Goal: Navigation & Orientation: Find specific page/section

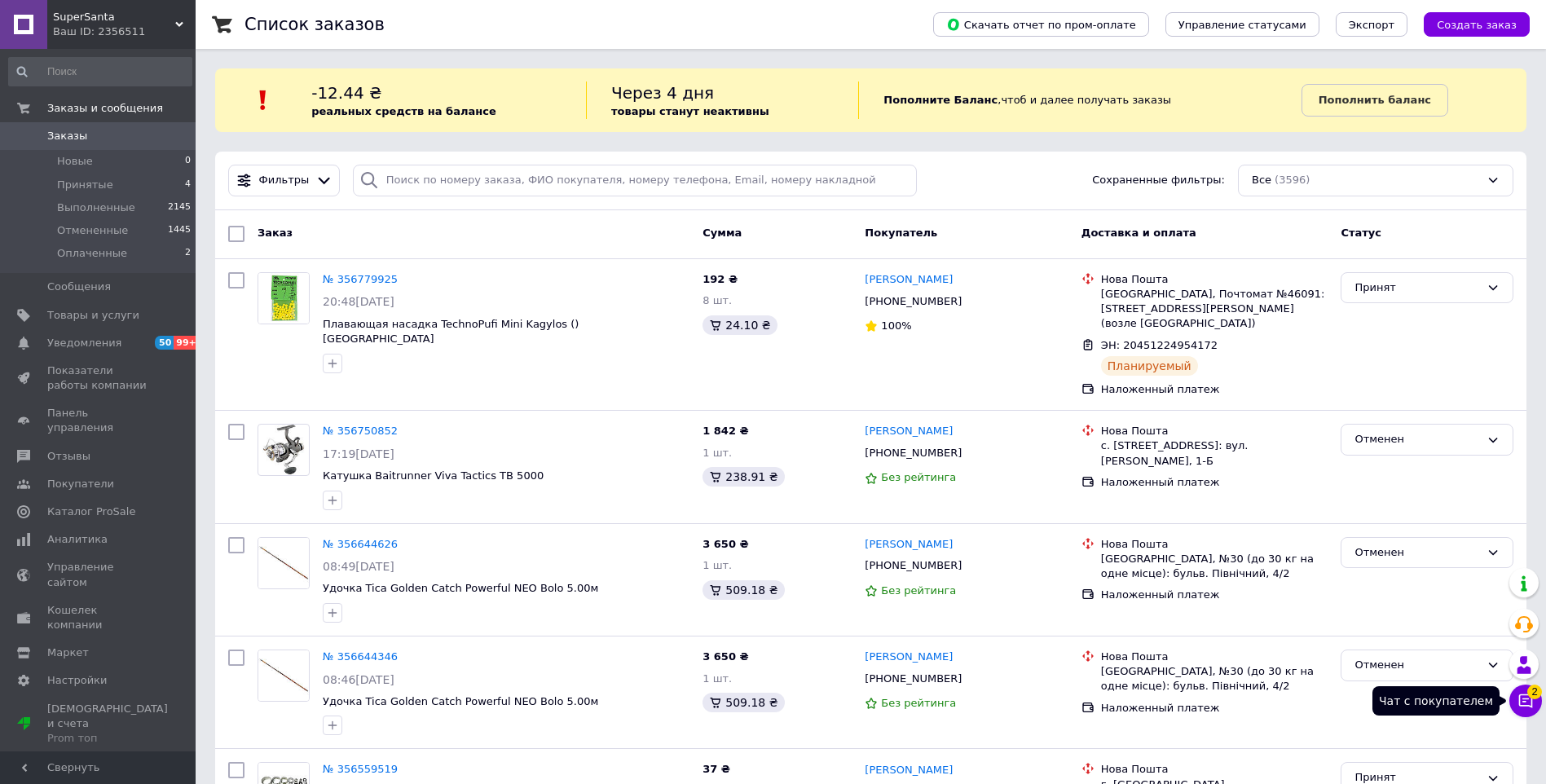
click at [1536, 706] on button "Чат с покупателем 2" at bounding box center [1526, 701] width 32 height 32
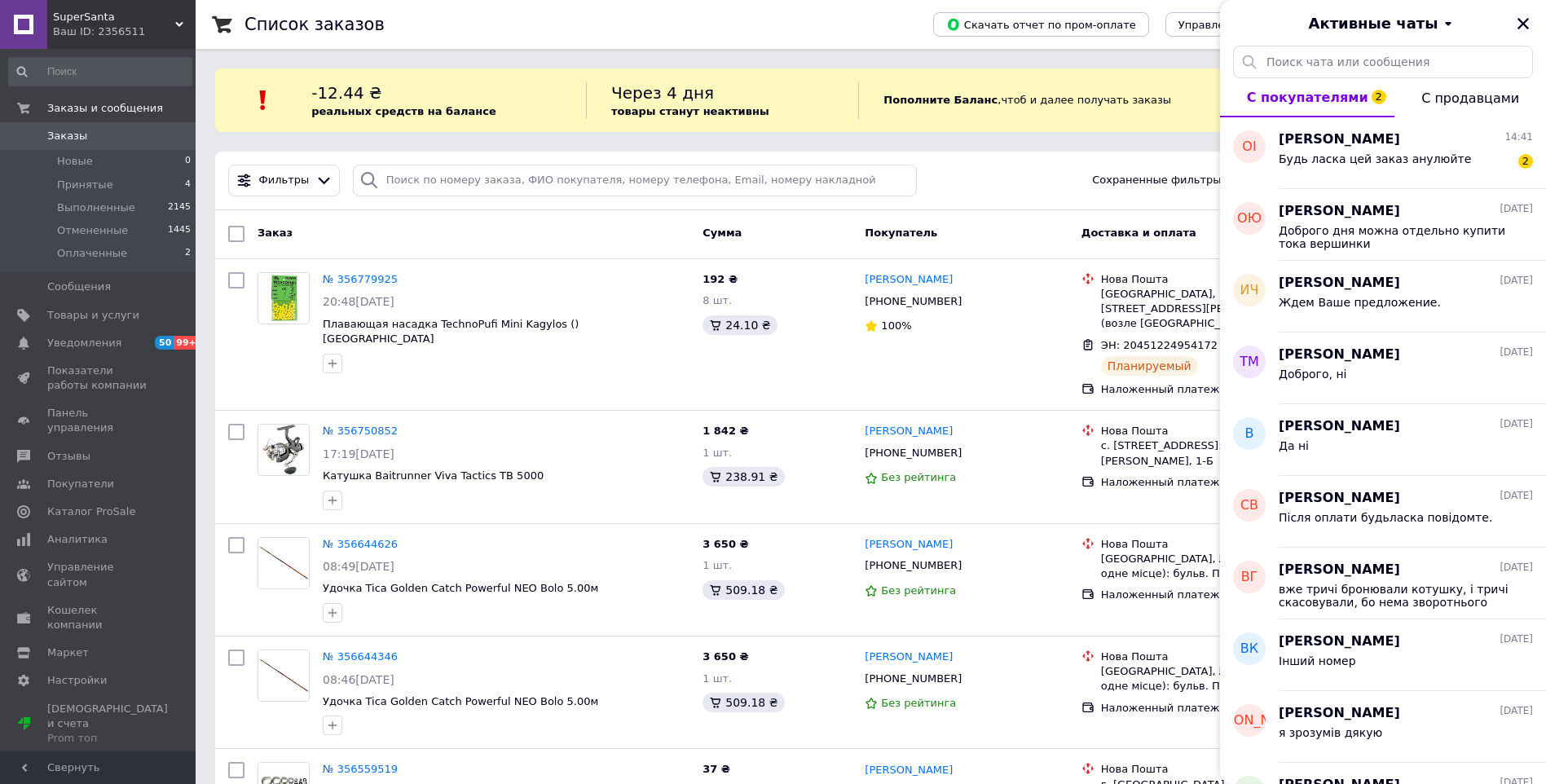
click at [1525, 20] on icon "Закрыть" at bounding box center [1522, 23] width 14 height 14
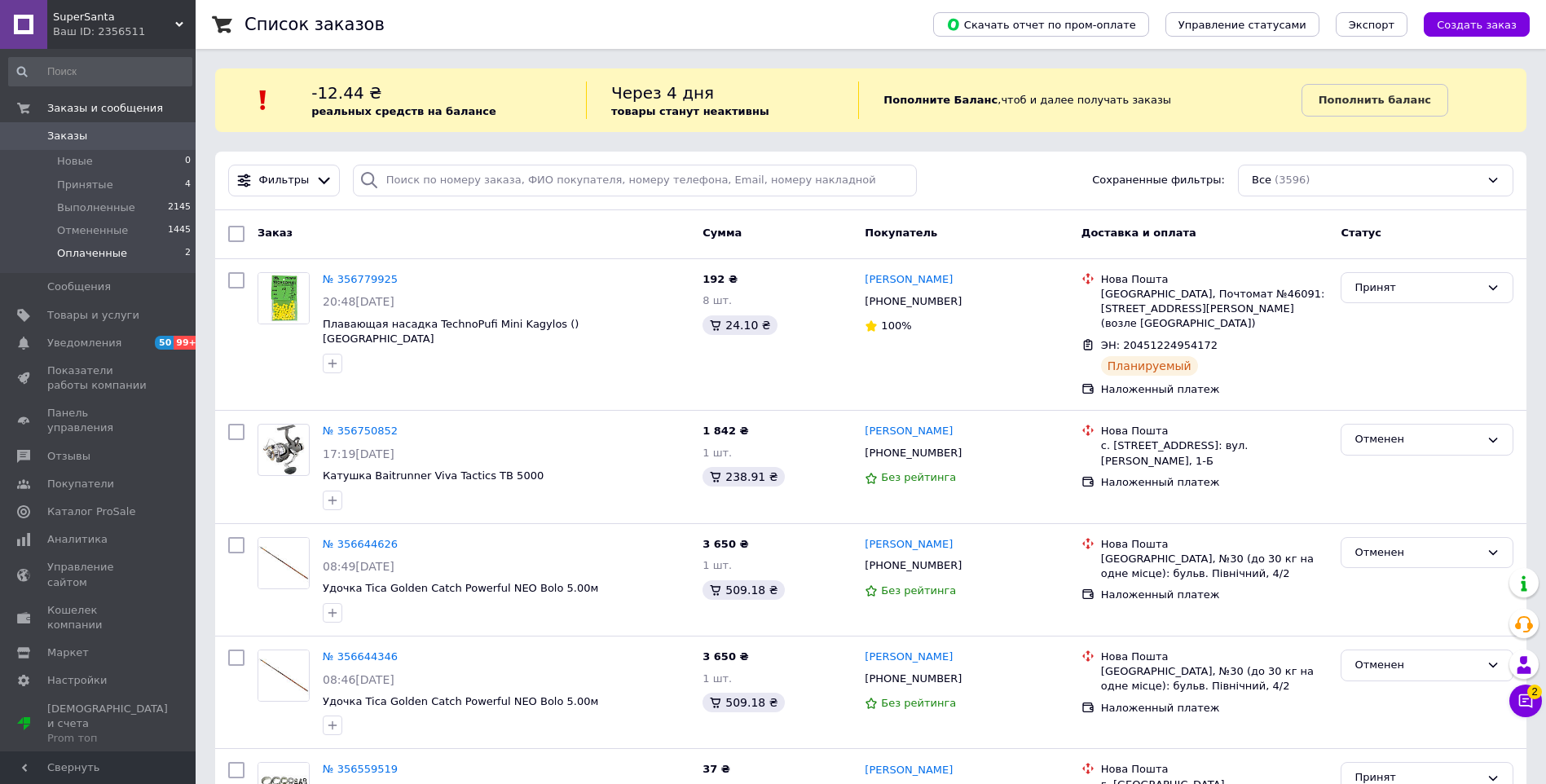
click at [65, 252] on span "Оплаченные" at bounding box center [92, 253] width 70 height 14
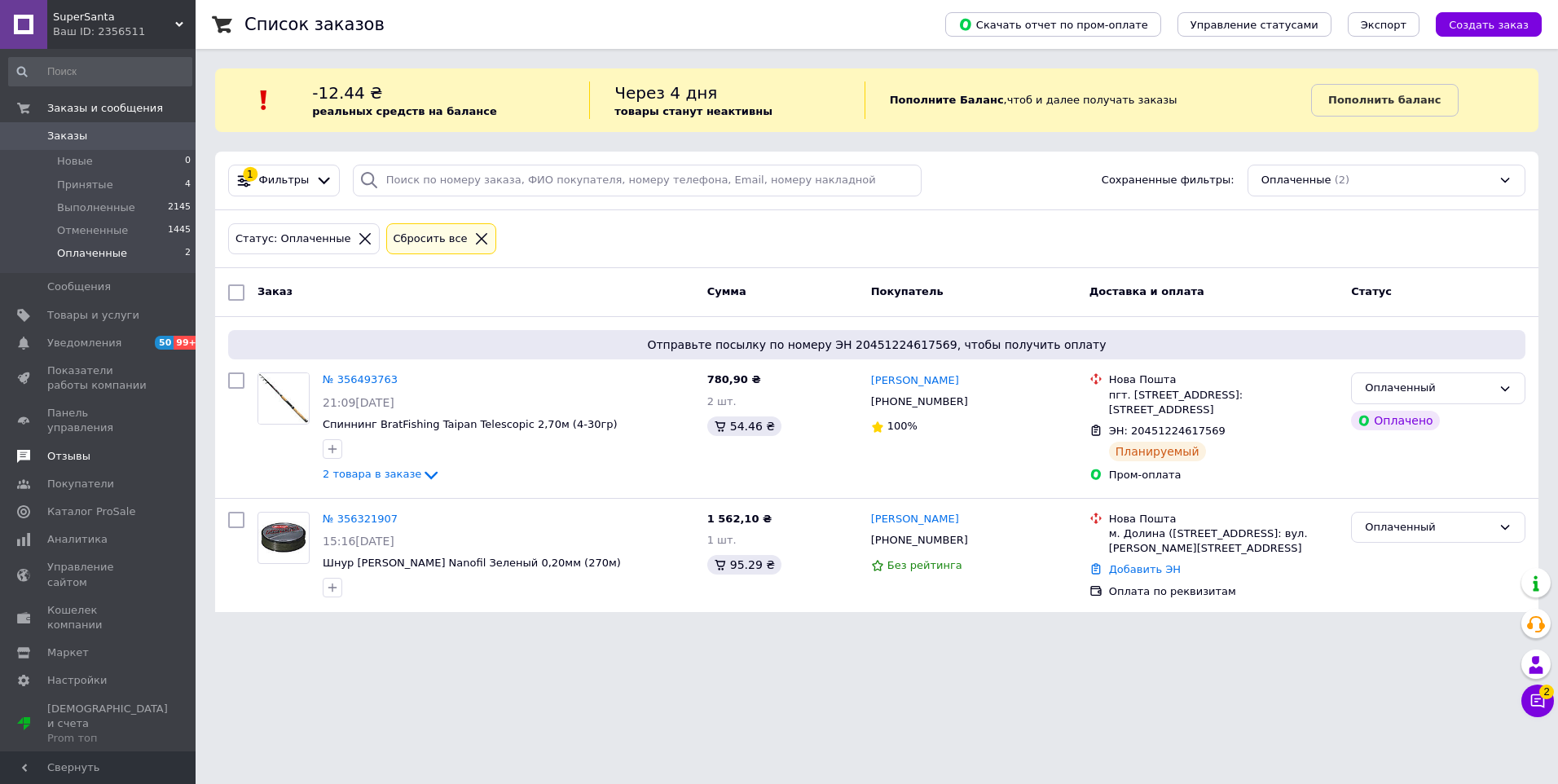
click at [67, 449] on span "Отзывы" at bounding box center [69, 456] width 43 height 14
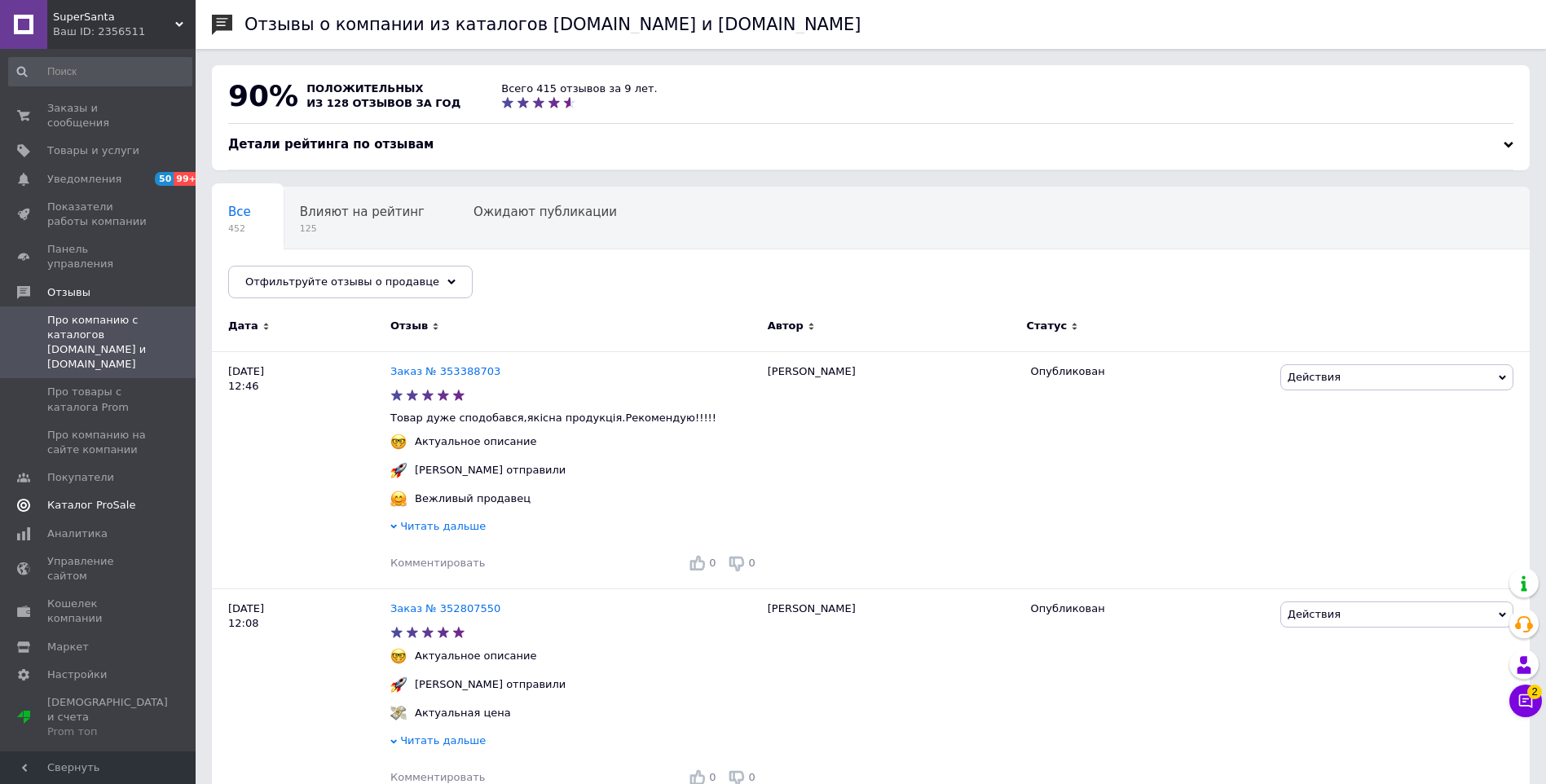
click at [84, 497] on span "Каталог ProSale" at bounding box center [91, 504] width 88 height 14
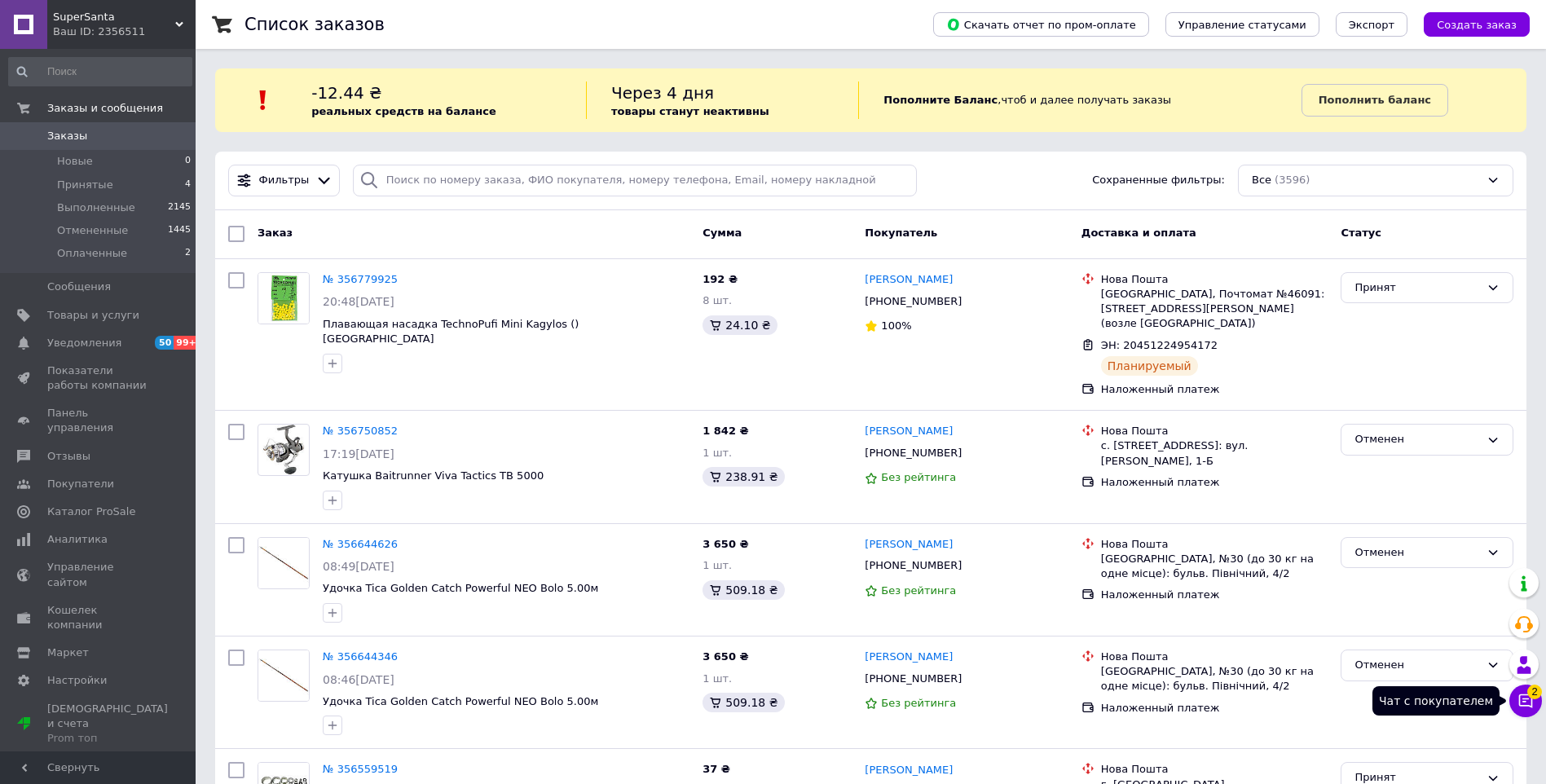
click at [1517, 706] on icon at bounding box center [1525, 701] width 16 height 16
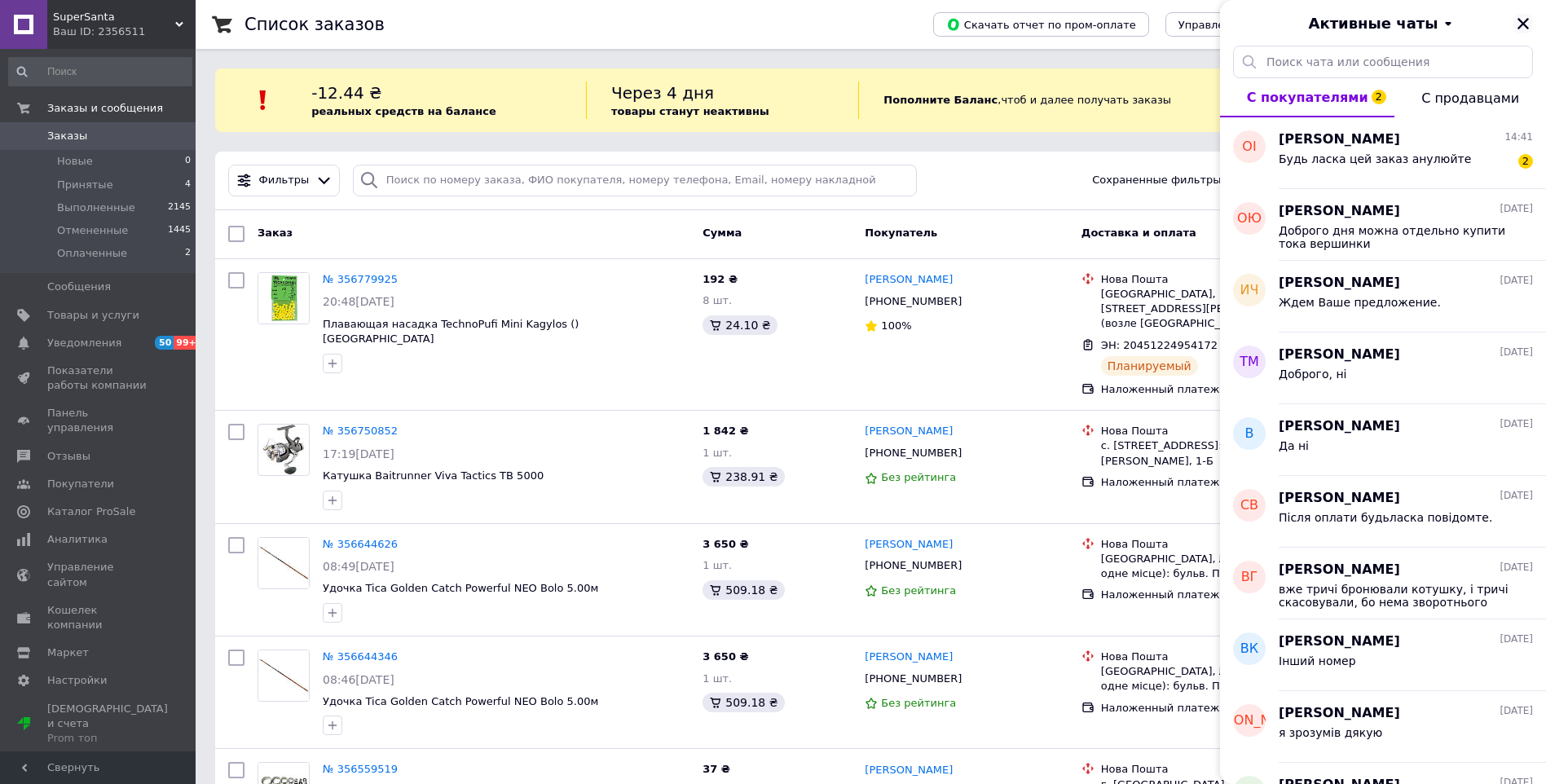
click at [1521, 21] on icon "Закрыть" at bounding box center [1522, 23] width 11 height 11
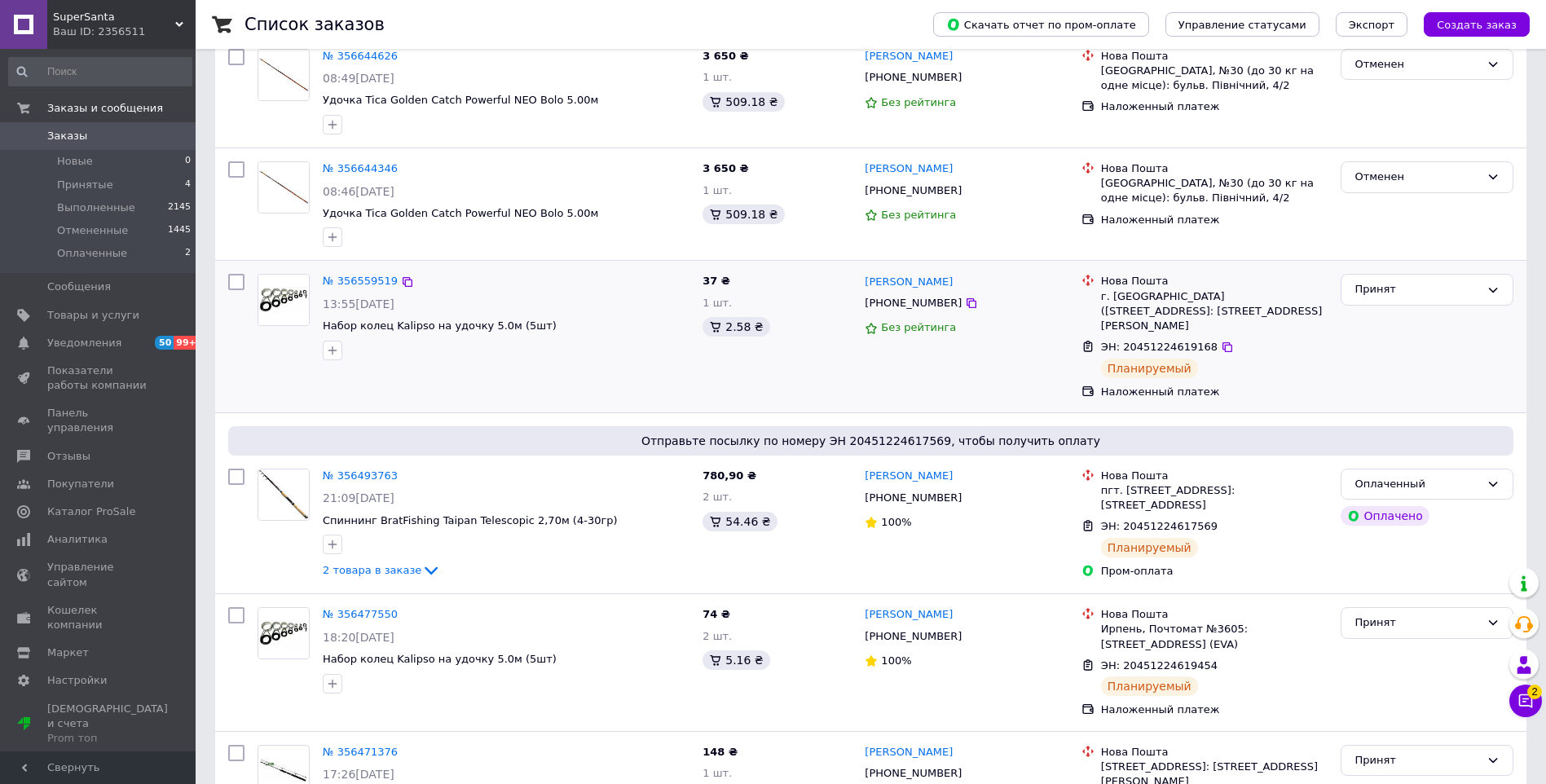
scroll to position [489, 0]
click at [81, 261] on span "Оплаченные" at bounding box center [92, 253] width 70 height 14
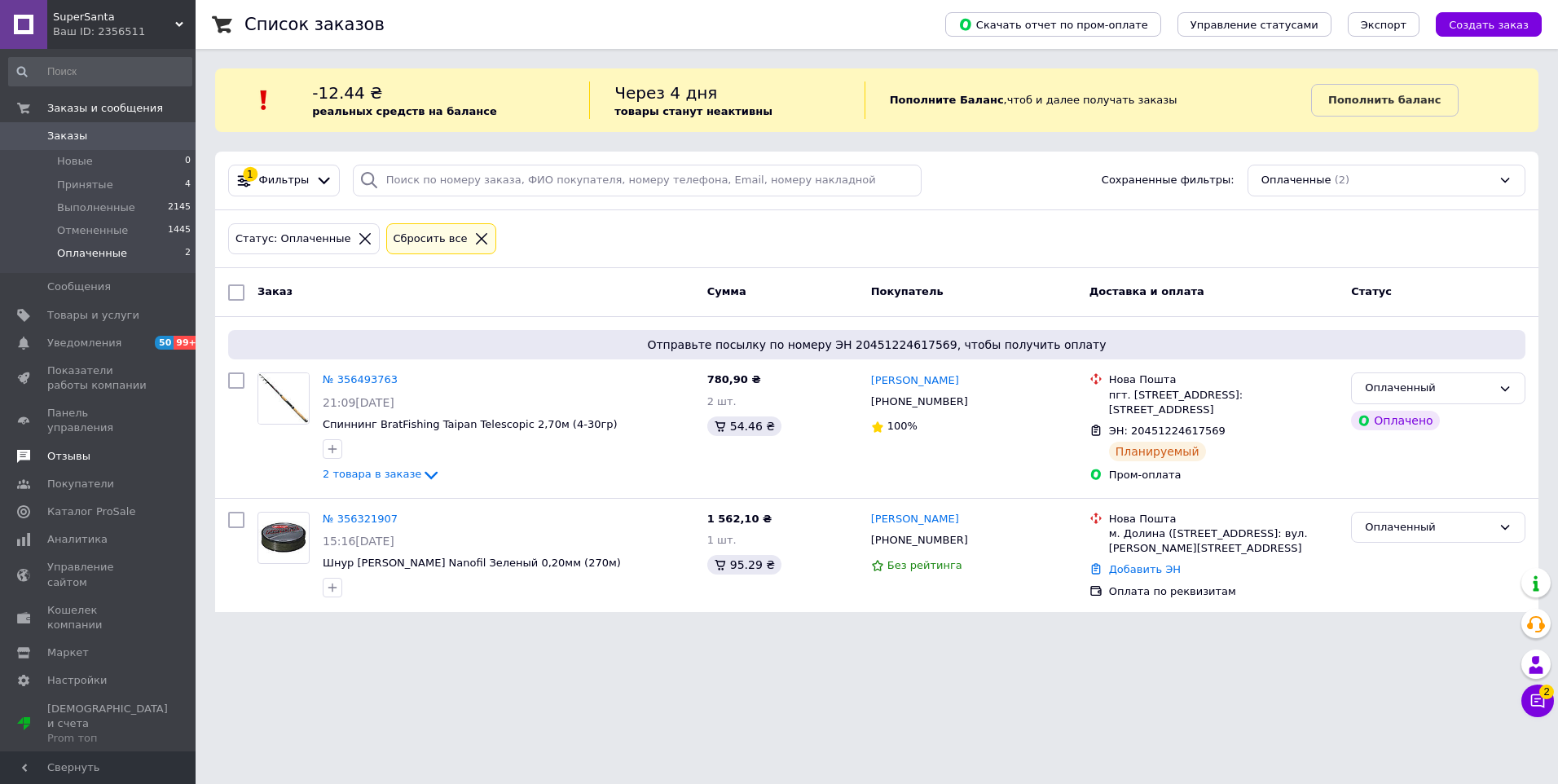
click at [96, 449] on span "Отзывы" at bounding box center [100, 456] width 104 height 14
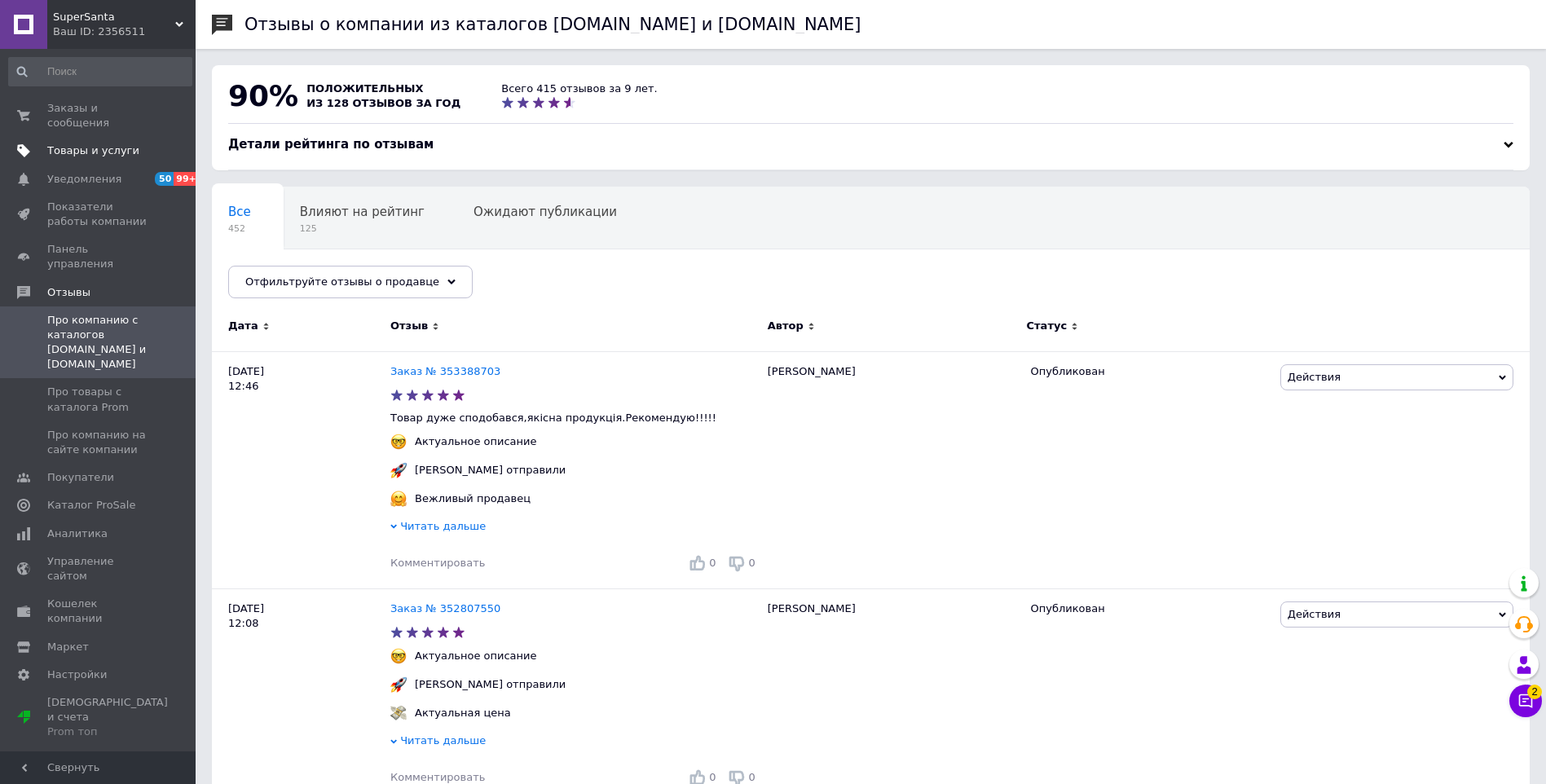
click at [88, 144] on span "Товары и услуги" at bounding box center [94, 151] width 92 height 14
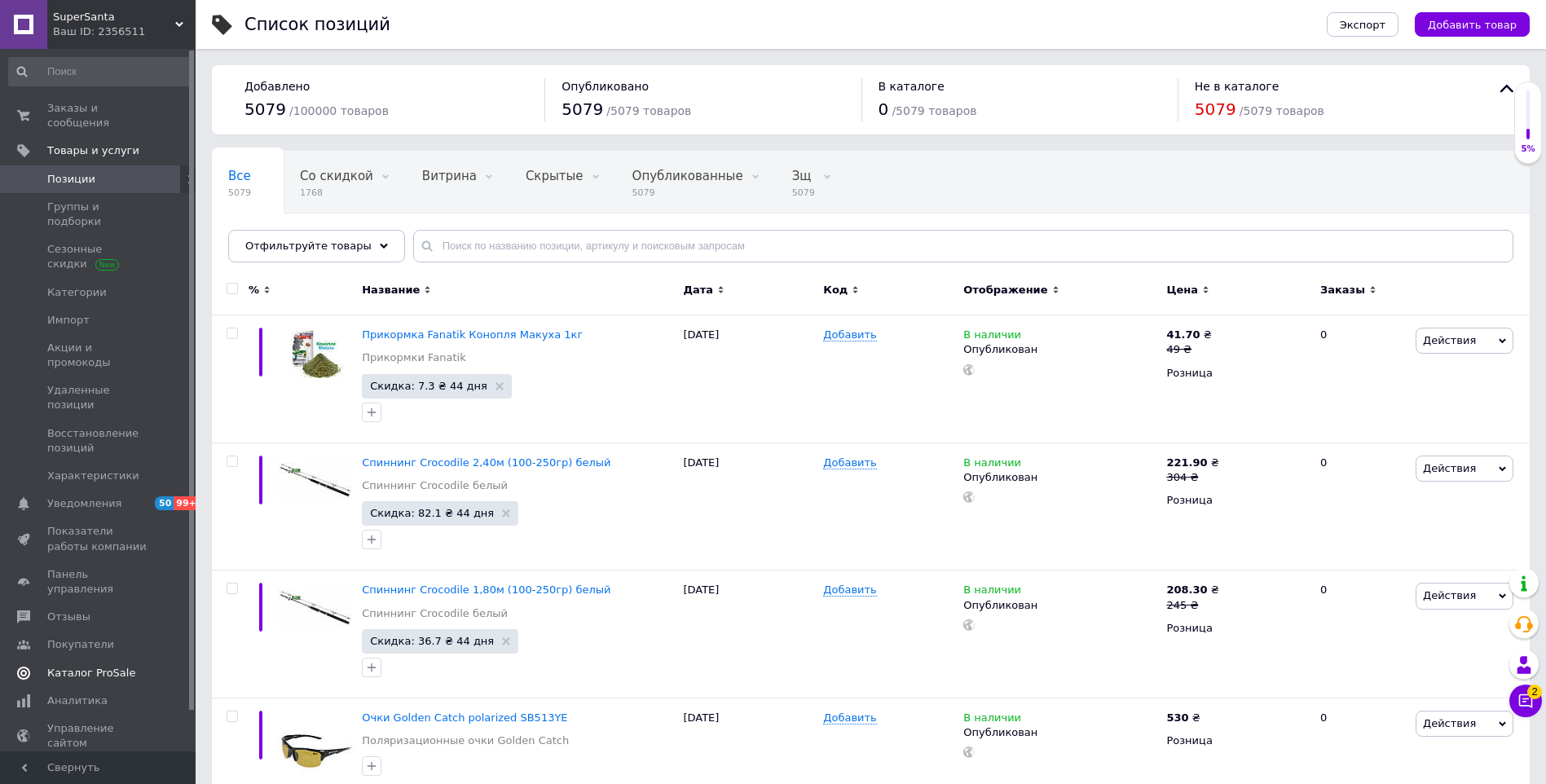
click at [90, 666] on span "Каталог ProSale" at bounding box center [91, 673] width 88 height 14
